Goal: Transaction & Acquisition: Purchase product/service

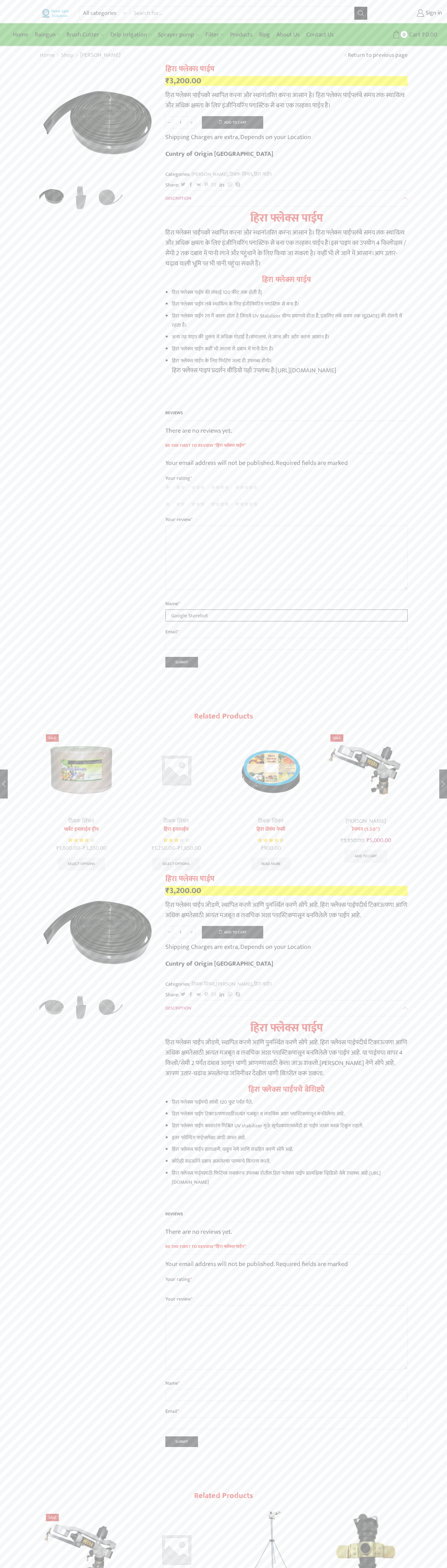
type input "Google Storebot"
click at [233, 122] on button "Add to cart" at bounding box center [232, 122] width 62 height 13
click at [403, 35] on span "Cart" at bounding box center [403, 35] width 13 height 9
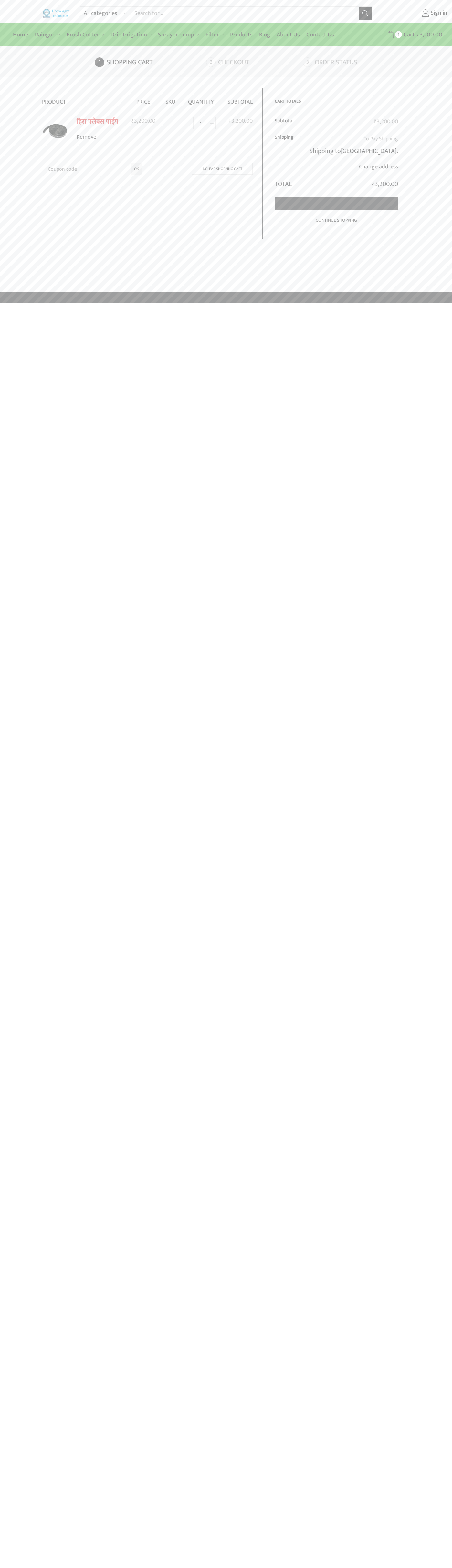
click at [336, 204] on link "Proceed to checkout" at bounding box center [336, 204] width 123 height 13
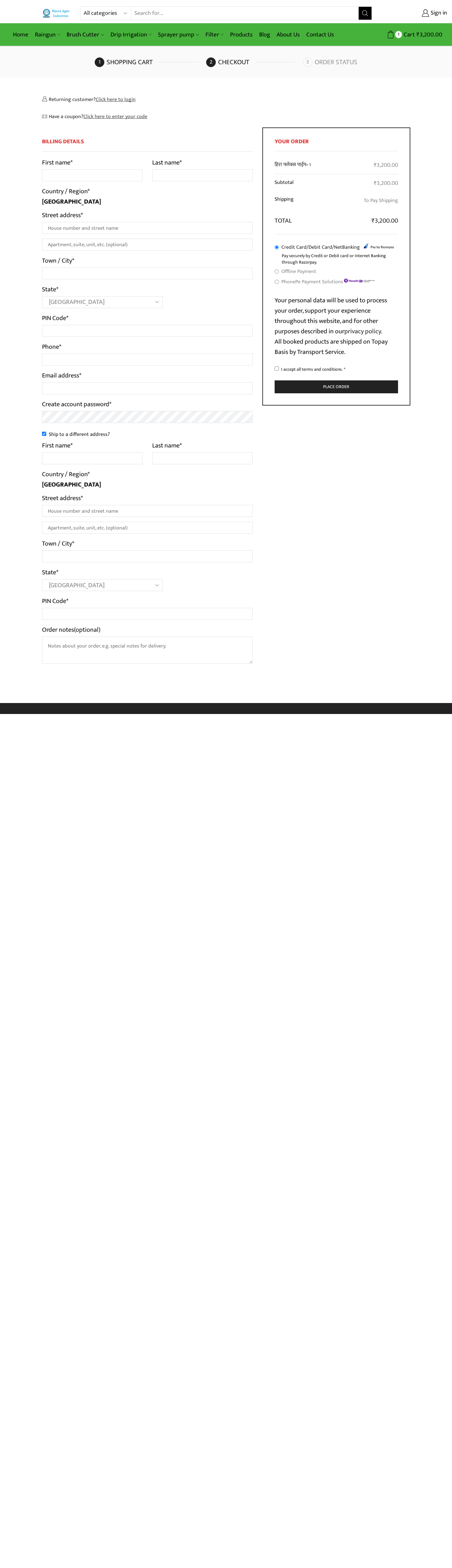
select select "MH"
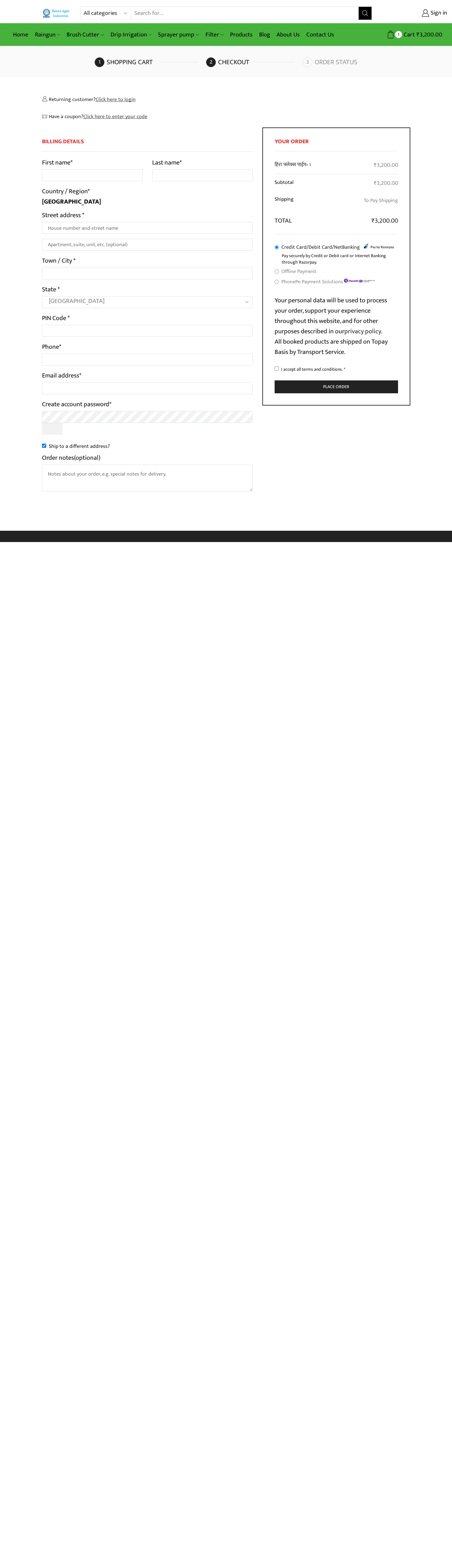
select select "MH"
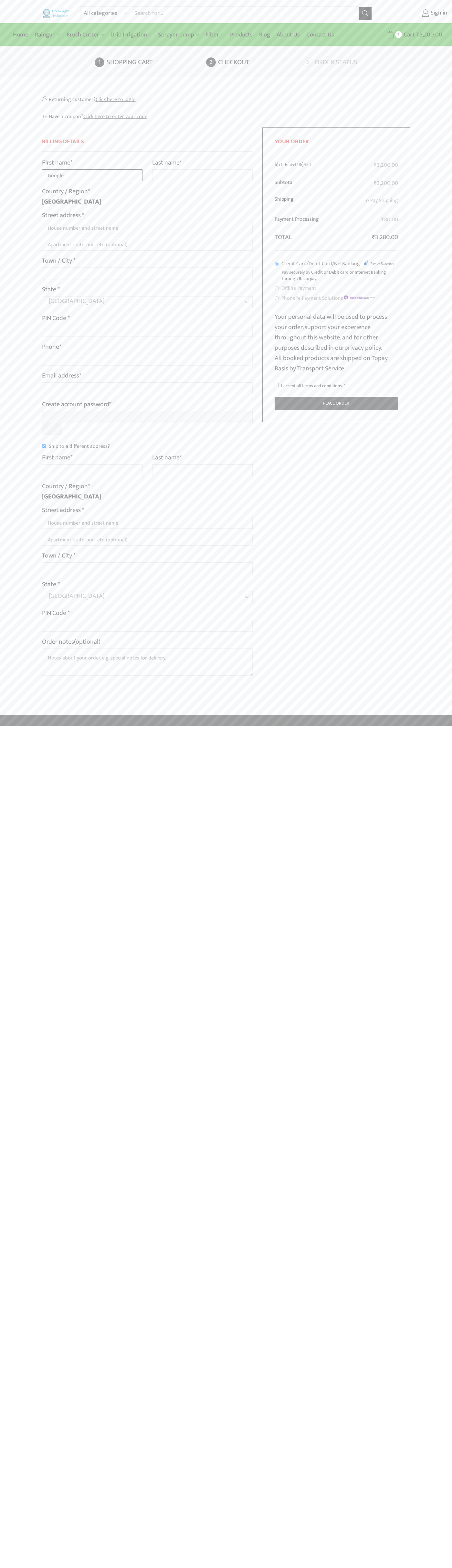
type input "Google"
type input "Storebot"
type input "1600 Amphitheatre Parkway"
type input "First floor"
type input "mountain view"
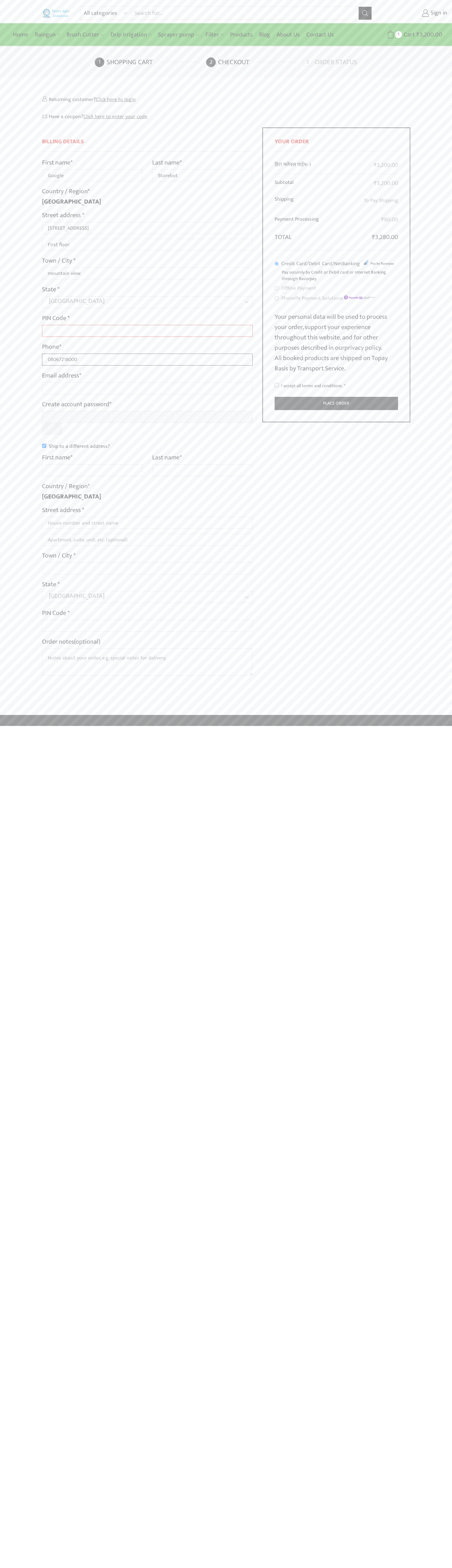
type input "08067218000"
type input "johnsmith002@storebotmail.joonix.net"
type input "Google"
type input "Storebot"
type input "1600 Amphitheatre Parkway"
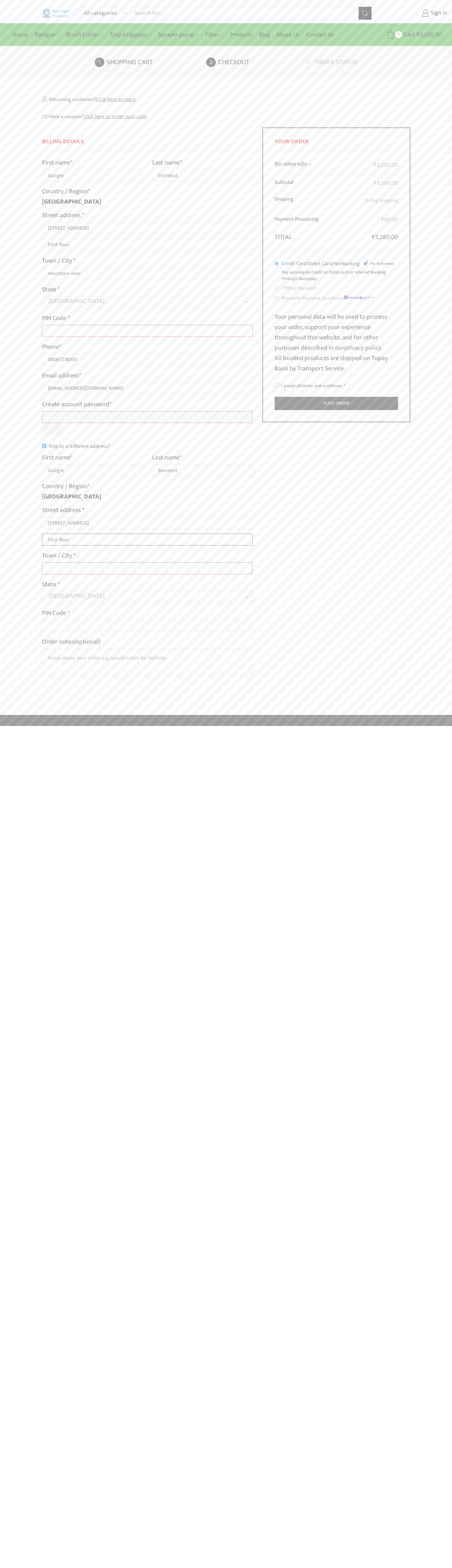
type input "First floor"
type input "mountain view"
click at [277, 385] on input "I accept all terms and conditions. *" at bounding box center [277, 385] width 4 height 4
checkbox input "true"
click at [72, 642] on label "Order notes (optional)" at bounding box center [71, 642] width 58 height 10
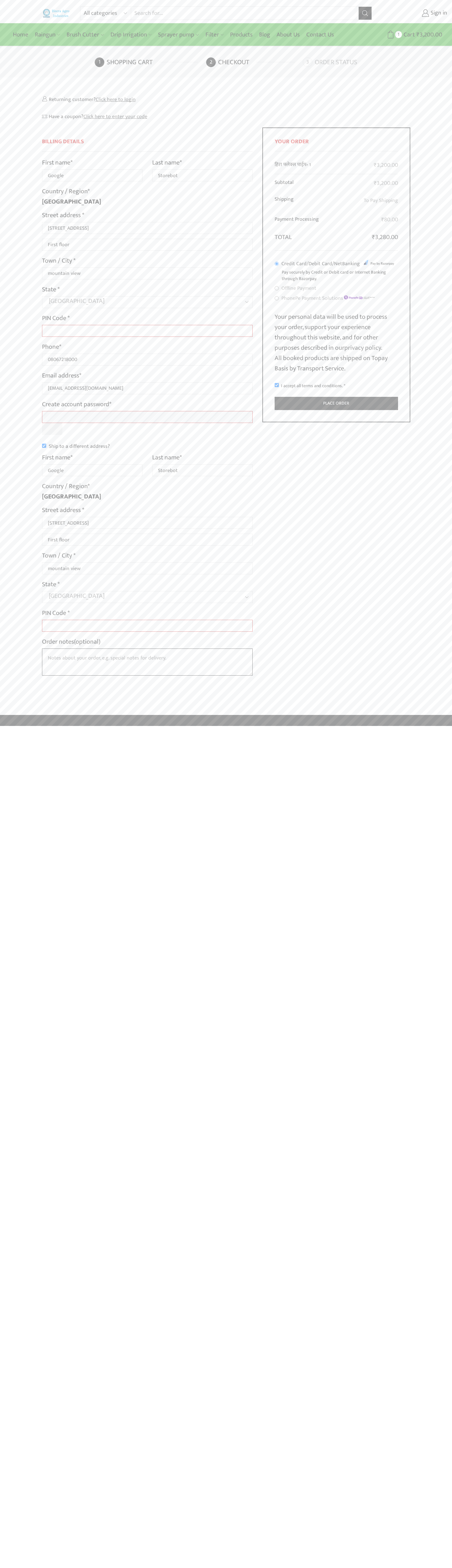
click at [72, 648] on textarea "Order notes (optional)" at bounding box center [147, 662] width 211 height 27
type input "Google"
type input "Storebot"
type input "1600 Amphitheatre Parkway"
type input "First floor"
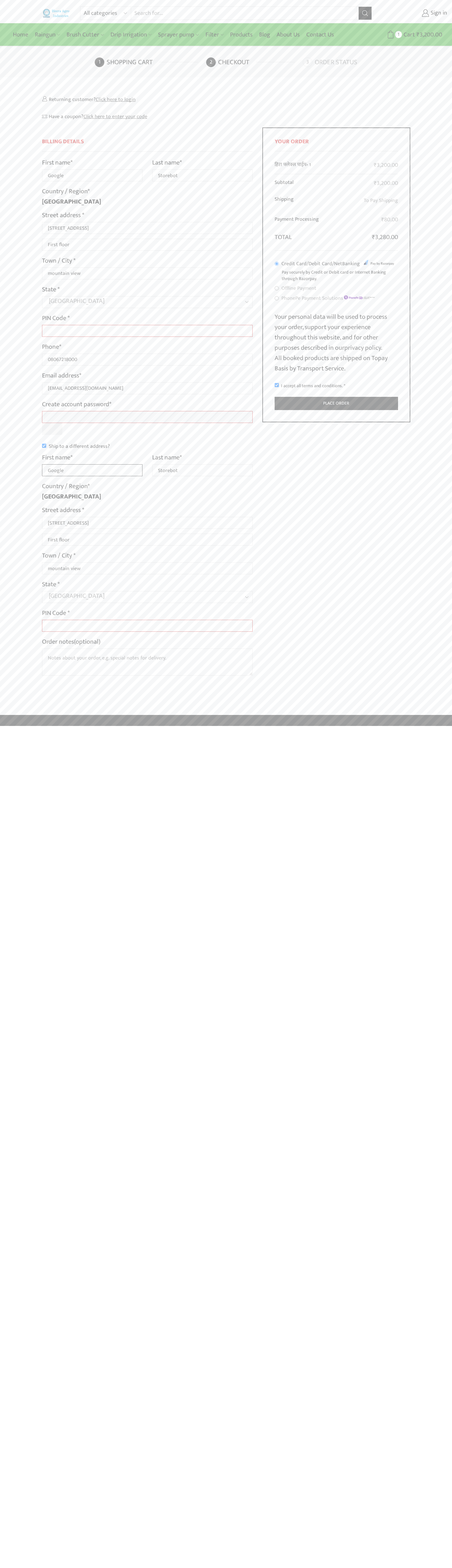
type input "Google"
type input "Storebot"
type input "1600 Amphitheatre Parkway"
type input "First floor"
click at [72, 642] on label "Order notes (optional)" at bounding box center [71, 642] width 58 height 10
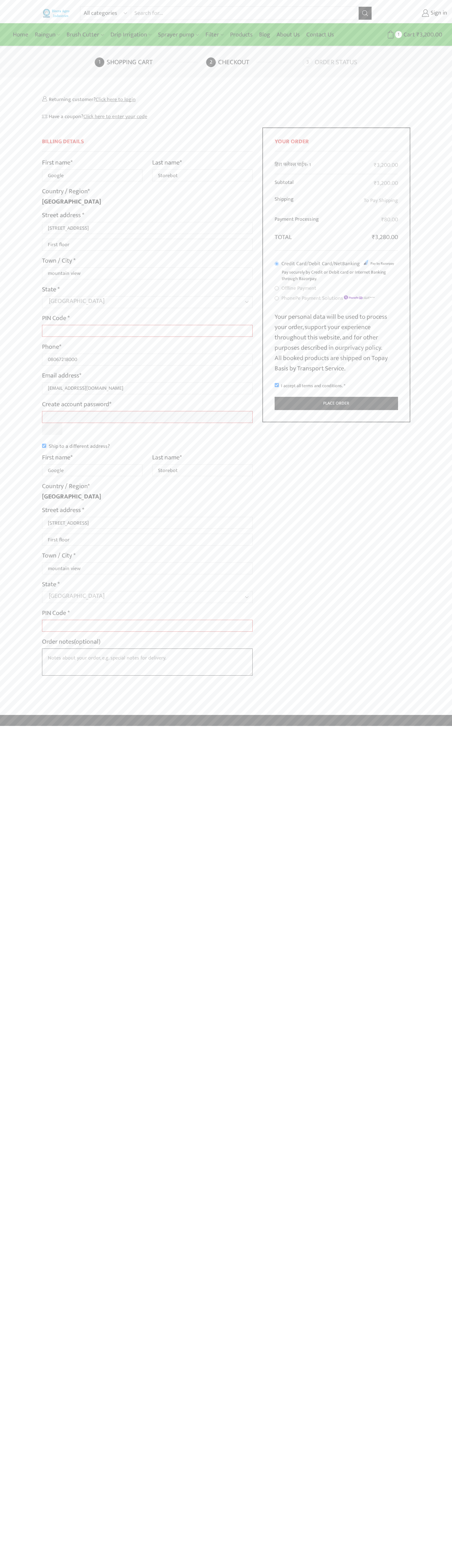
click at [72, 648] on textarea "Order notes (optional)" at bounding box center [147, 662] width 211 height 27
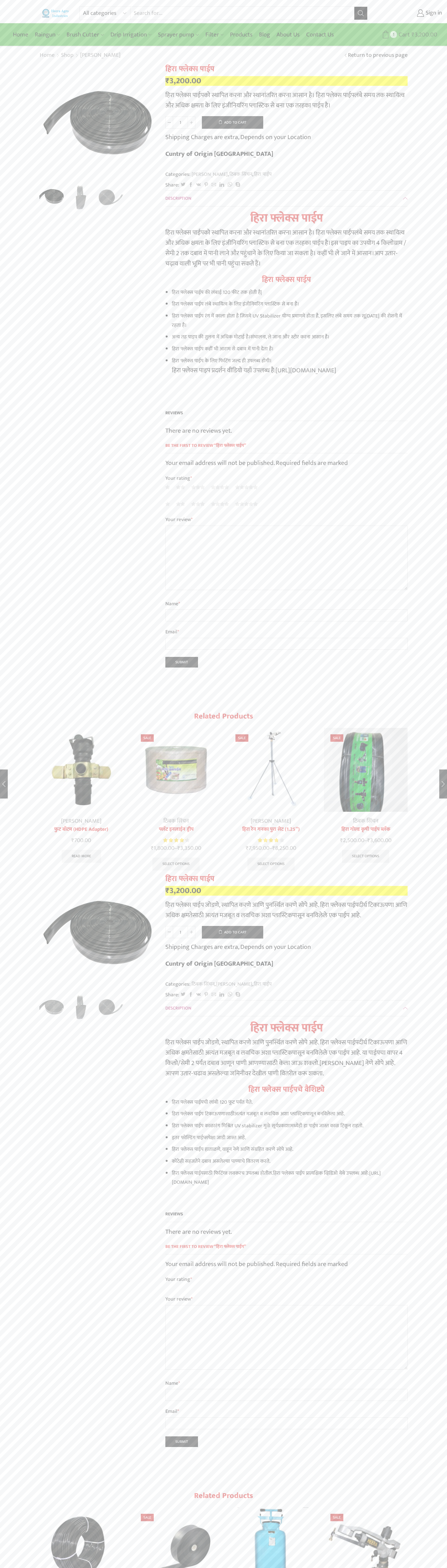
click at [403, 35] on span "Cart" at bounding box center [403, 35] width 13 height 9
